Goal: Task Accomplishment & Management: Use online tool/utility

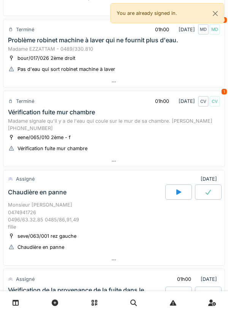
scroll to position [580, 0]
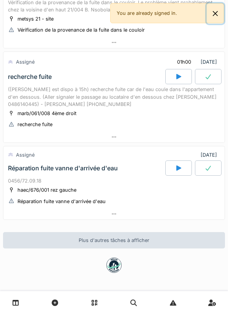
click at [213, 18] on button "Close" at bounding box center [215, 13] width 17 height 20
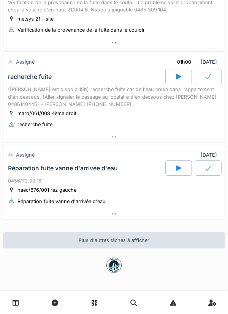
click at [7, 308] on link at bounding box center [15, 303] width 19 height 18
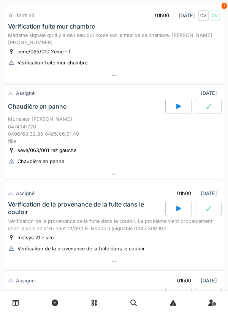
scroll to position [371, 0]
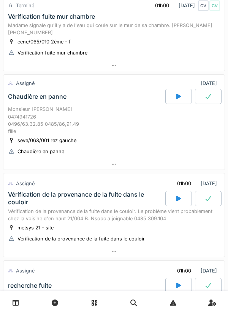
click at [177, 168] on div at bounding box center [114, 164] width 222 height 11
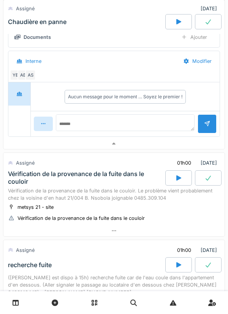
scroll to position [541, 0]
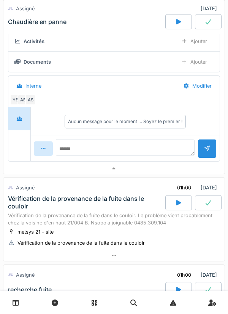
click at [22, 101] on div "AB" at bounding box center [23, 99] width 11 height 11
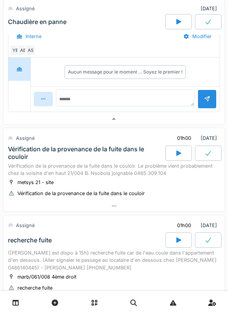
scroll to position [601, 0]
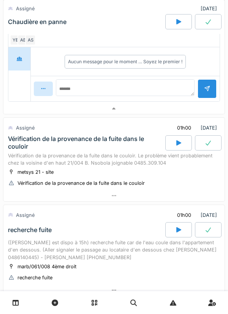
click at [157, 112] on div at bounding box center [114, 108] width 222 height 11
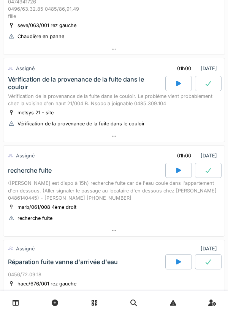
scroll to position [486, 0]
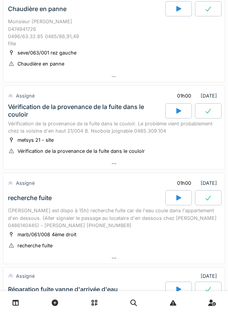
click at [189, 154] on div "metsys 21 - site Vérification de la provenance de la fuite dans le couloir" at bounding box center [114, 145] width 212 height 19
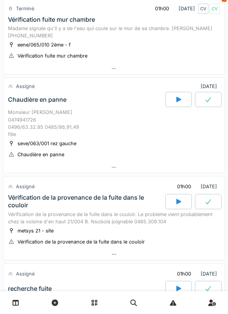
click at [188, 150] on div "seve/063/001 rez gauche Chaudière en panne" at bounding box center [114, 148] width 212 height 19
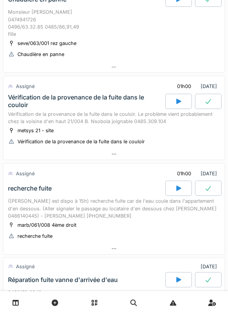
scroll to position [467, 0]
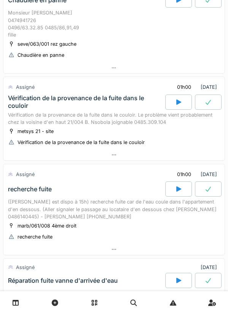
click at [183, 107] on div at bounding box center [179, 101] width 27 height 15
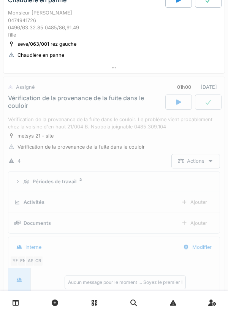
scroll to position [513, 0]
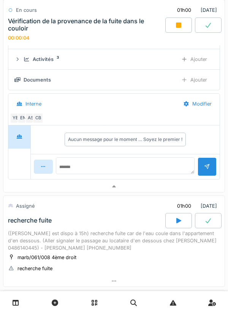
click at [157, 192] on div at bounding box center [114, 186] width 222 height 11
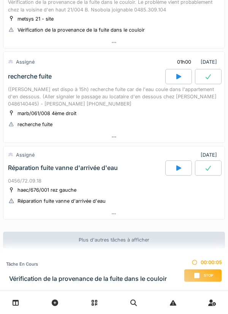
scroll to position [588, 0]
